Goal: Task Accomplishment & Management: Manage account settings

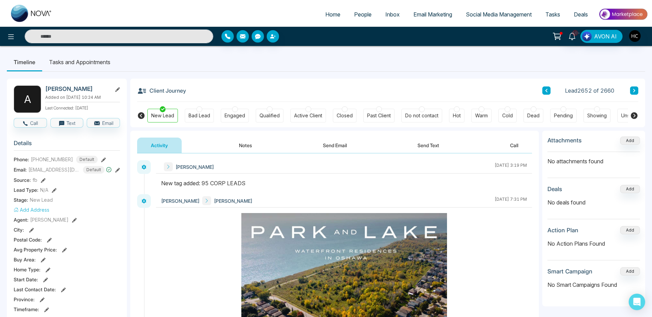
scroll to position [69, 0]
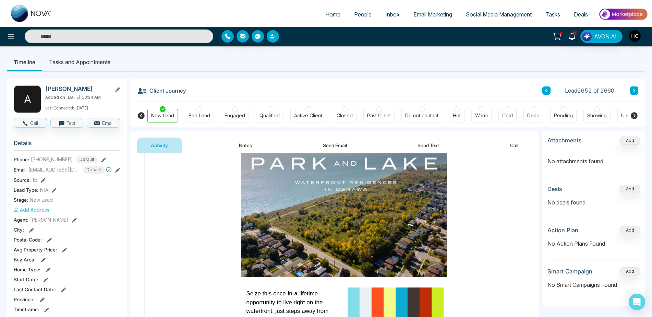
click at [239, 147] on button "Notes" at bounding box center [245, 144] width 40 height 15
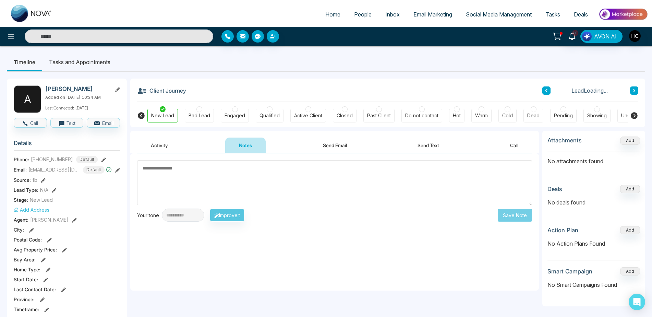
click at [167, 149] on button "Activity" at bounding box center [159, 144] width 45 height 15
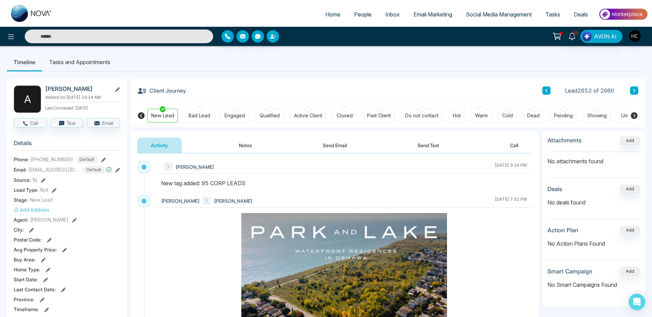
click at [253, 144] on button "Notes" at bounding box center [245, 144] width 40 height 15
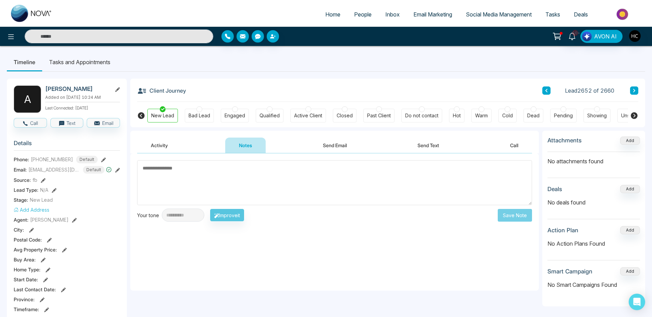
drag, startPoint x: 173, startPoint y: 143, endPoint x: 178, endPoint y: 150, distance: 8.8
click at [174, 145] on button "Activity" at bounding box center [159, 144] width 45 height 15
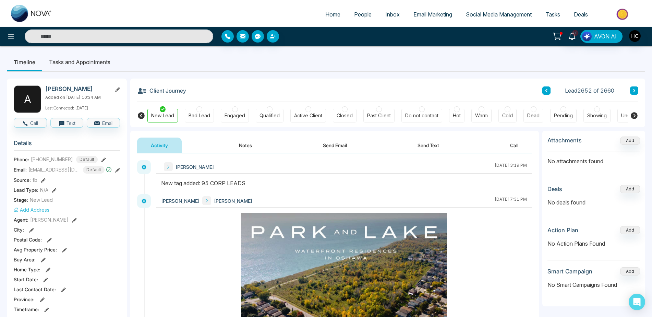
click at [241, 149] on button "Notes" at bounding box center [245, 144] width 40 height 15
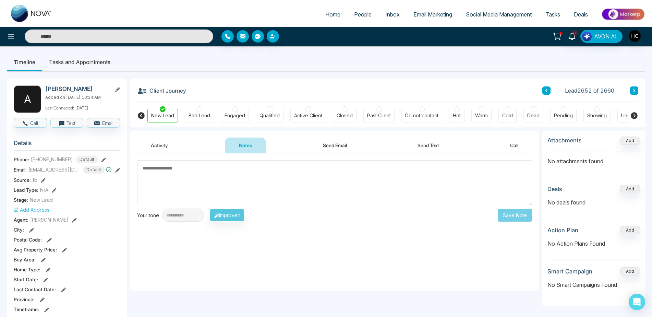
click at [515, 140] on button "Call" at bounding box center [514, 144] width 36 height 15
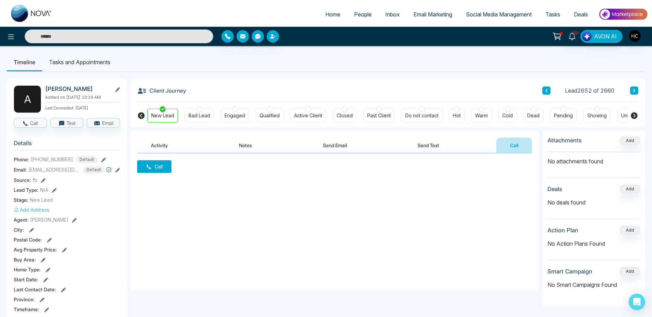
click at [163, 166] on button "Call" at bounding box center [154, 166] width 34 height 13
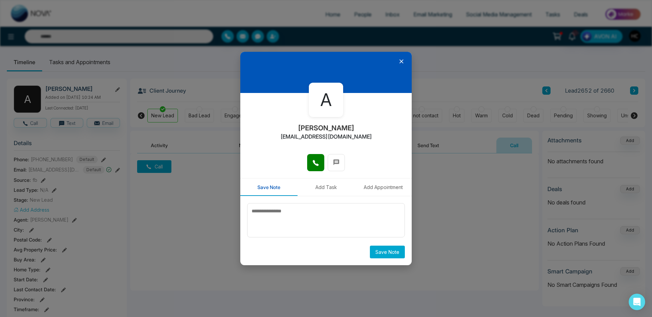
click at [399, 60] on icon at bounding box center [401, 61] width 7 height 7
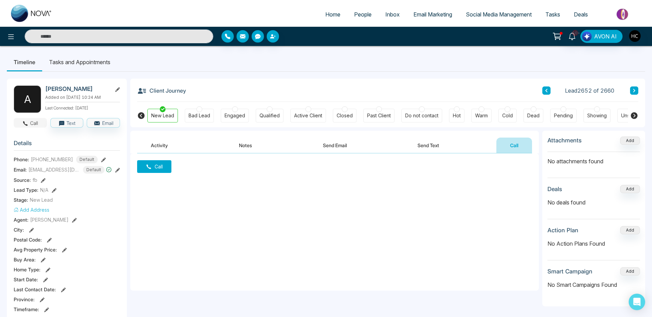
click at [25, 126] on icon "button" at bounding box center [25, 123] width 6 height 6
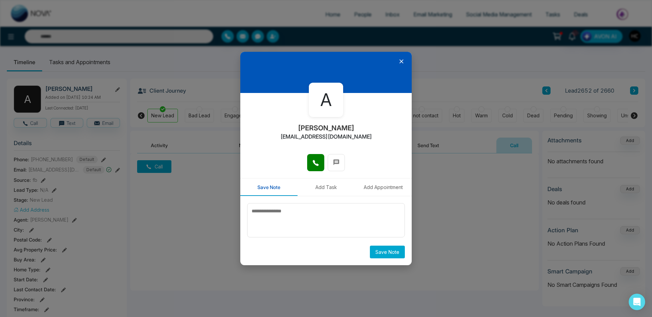
click at [410, 59] on div at bounding box center [325, 72] width 171 height 41
click at [407, 60] on div at bounding box center [325, 72] width 171 height 41
click at [403, 59] on icon at bounding box center [401, 61] width 7 height 7
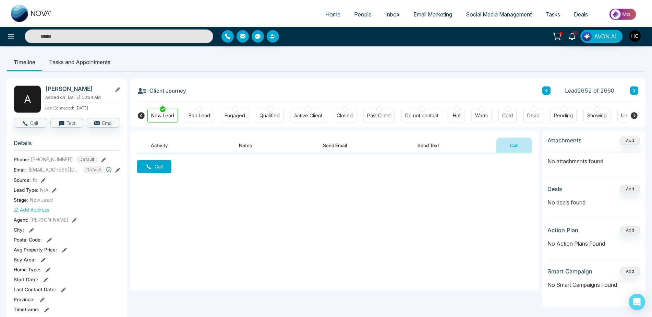
click at [637, 115] on icon at bounding box center [633, 115] width 7 height 7
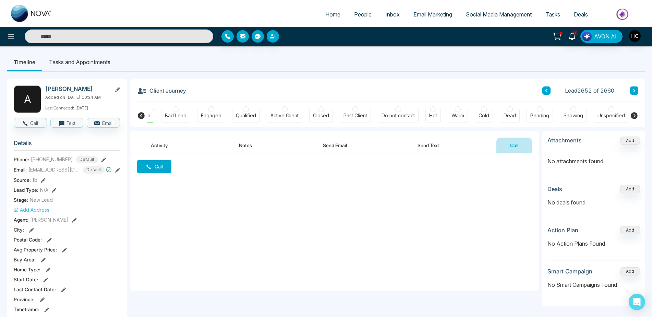
click at [509, 117] on div "Dead" at bounding box center [509, 115] width 12 height 7
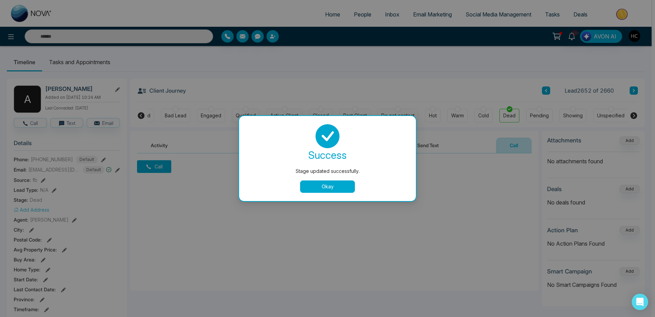
click at [309, 181] on button "Okay" at bounding box center [327, 186] width 55 height 12
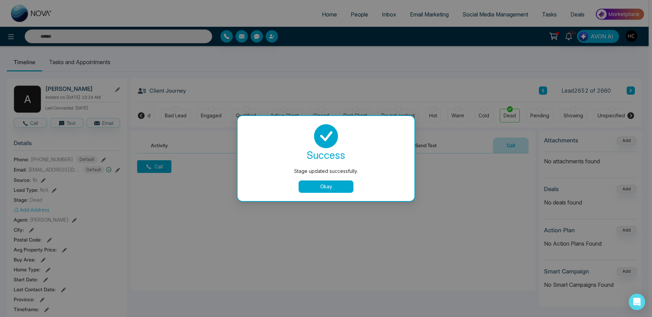
scroll to position [0, 20]
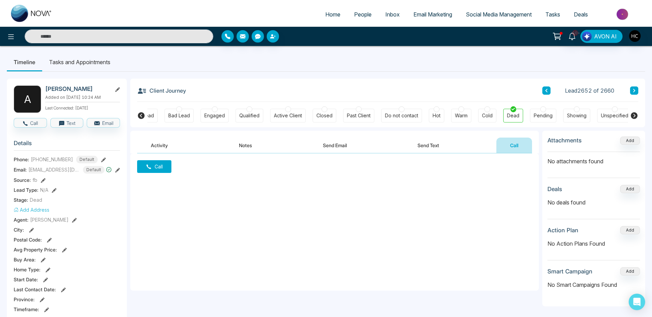
click at [160, 145] on button "Activity" at bounding box center [159, 144] width 45 height 15
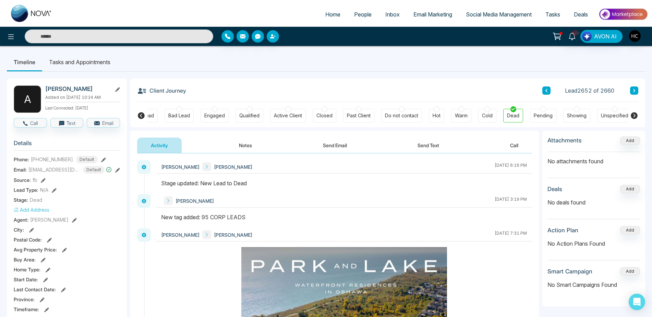
click at [239, 148] on button "Notes" at bounding box center [245, 144] width 40 height 15
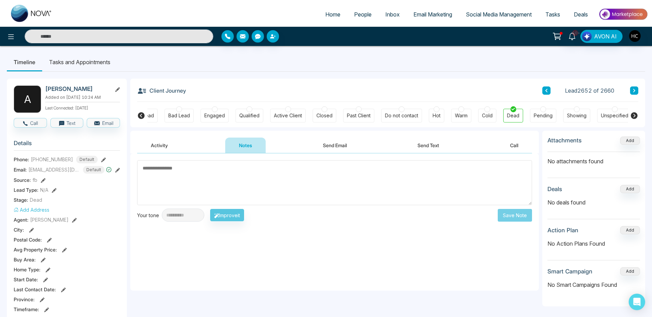
click at [233, 181] on textarea at bounding box center [334, 182] width 395 height 45
type textarea "**********"
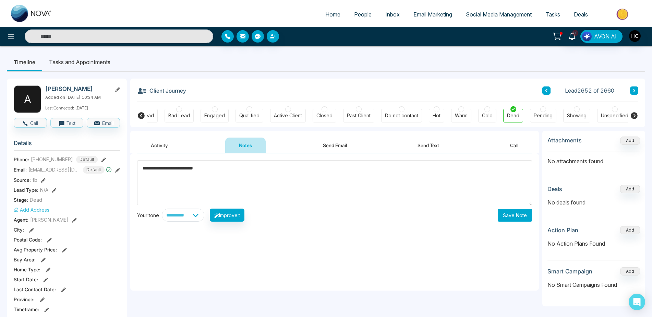
click at [523, 218] on button "Save Note" at bounding box center [515, 215] width 34 height 13
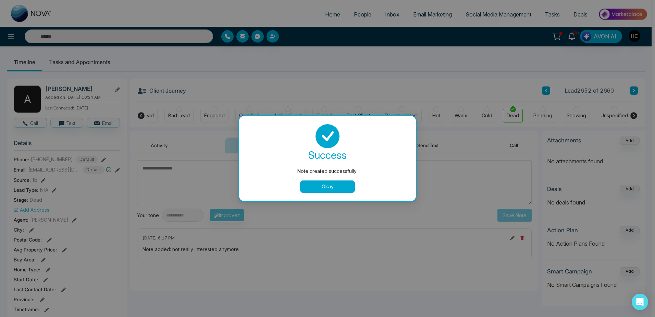
click at [319, 186] on button "Okay" at bounding box center [327, 186] width 55 height 12
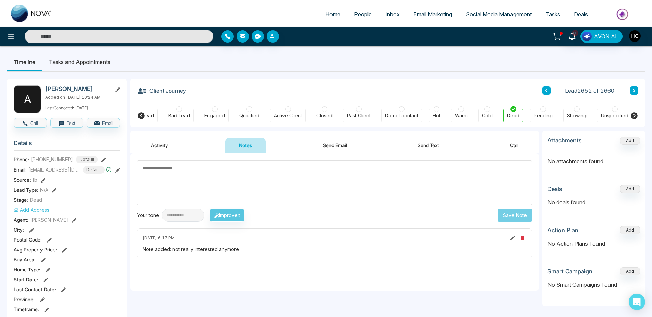
click at [548, 88] on button at bounding box center [546, 90] width 8 height 8
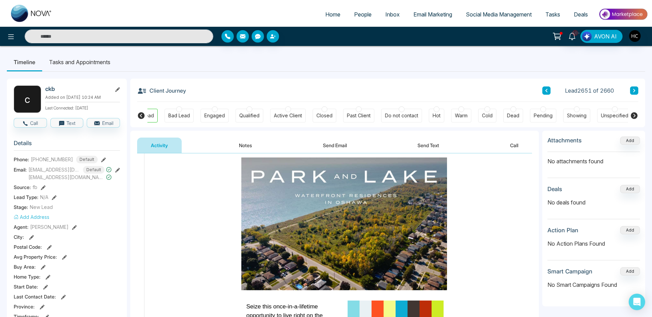
scroll to position [1165, 0]
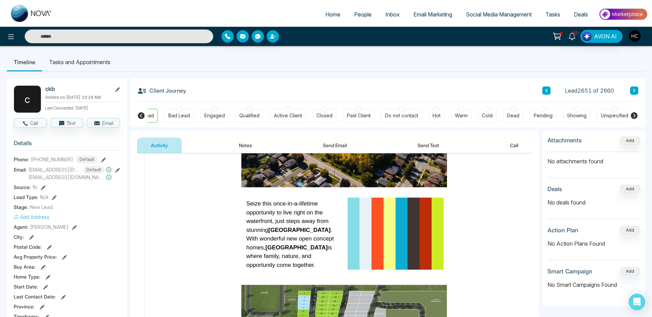
click at [138, 112] on icon at bounding box center [141, 115] width 8 height 8
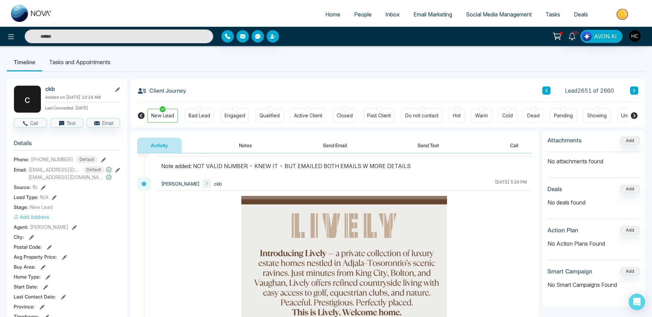
scroll to position [0, 0]
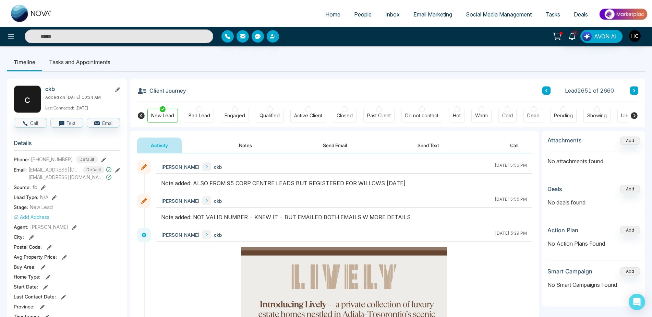
drag, startPoint x: 631, startPoint y: 116, endPoint x: 633, endPoint y: 119, distance: 3.7
click at [632, 118] on icon at bounding box center [633, 115] width 7 height 7
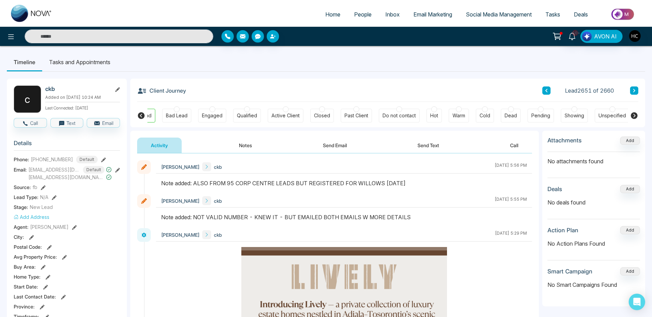
scroll to position [0, 24]
click at [174, 114] on div "Bad Lead" at bounding box center [176, 115] width 22 height 7
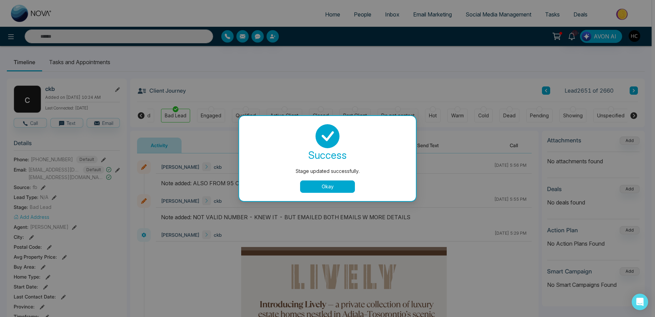
click at [326, 178] on div "success Stage updated successfully. Okay" at bounding box center [327, 158] width 160 height 69
click at [325, 191] on button "Okay" at bounding box center [327, 186] width 55 height 12
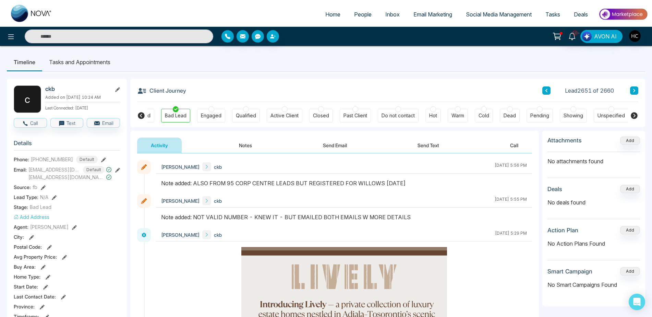
scroll to position [0, 20]
click at [218, 142] on div "Activity Notes Send Email Send Text Call" at bounding box center [334, 145] width 395 height 16
click at [231, 144] on button "Notes" at bounding box center [245, 144] width 40 height 15
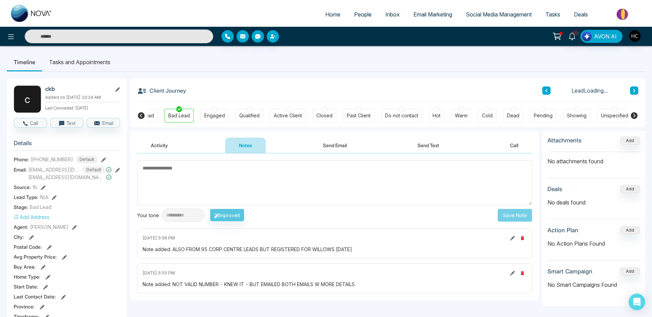
click at [217, 168] on textarea at bounding box center [334, 182] width 395 height 45
type textarea "**********"
click at [514, 215] on button "Save Note" at bounding box center [515, 215] width 34 height 13
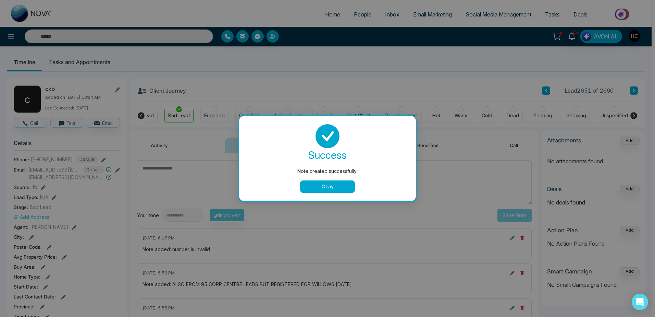
click at [327, 182] on button "Okay" at bounding box center [327, 186] width 55 height 12
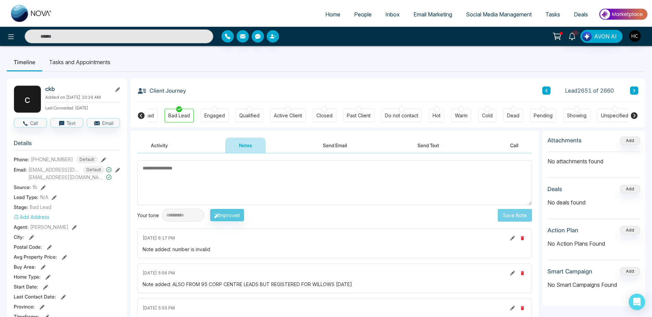
click at [544, 88] on button at bounding box center [546, 90] width 8 height 8
